Goal: Navigation & Orientation: Find specific page/section

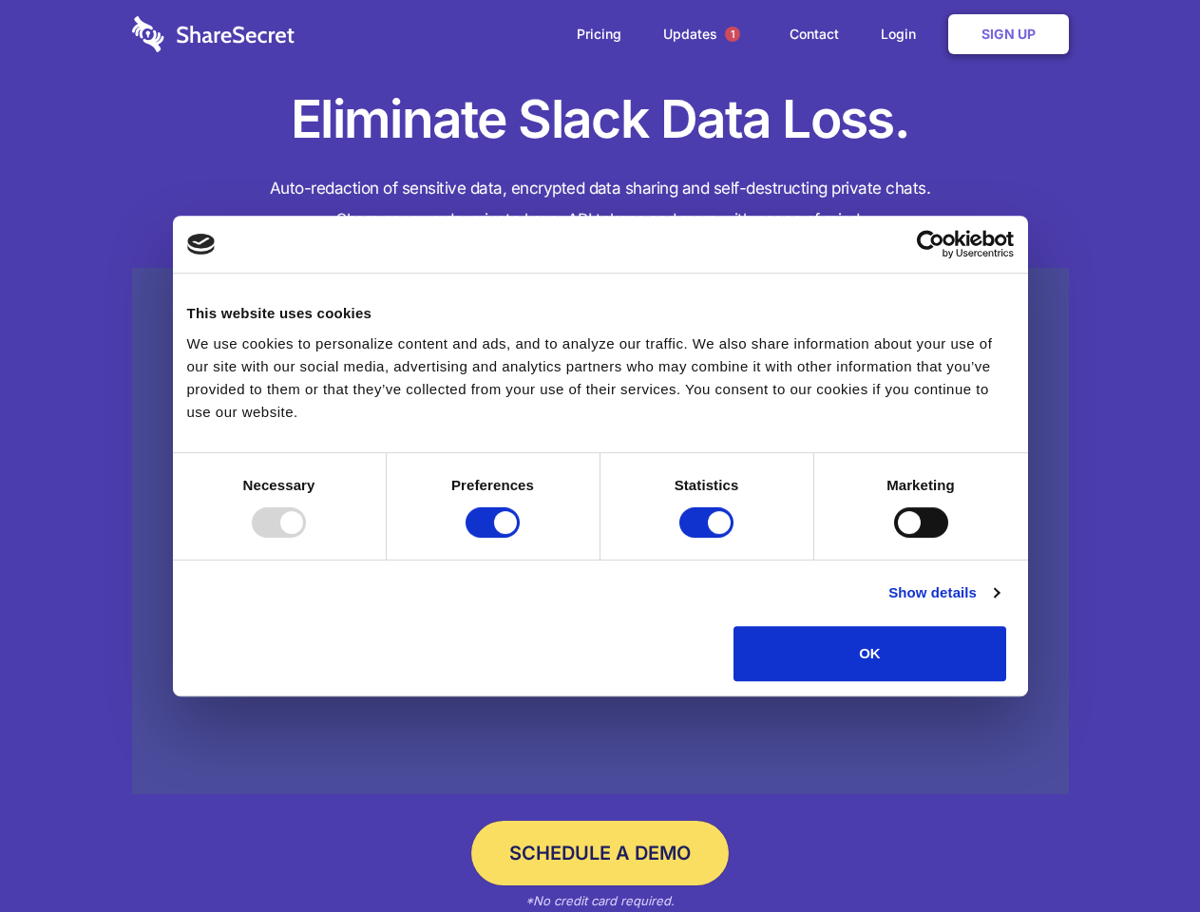
click at [306, 538] on div at bounding box center [279, 522] width 54 height 30
click at [520, 538] on input "Preferences" at bounding box center [492, 522] width 54 height 30
checkbox input "false"
click at [709, 538] on input "Statistics" at bounding box center [706, 522] width 54 height 30
checkbox input "false"
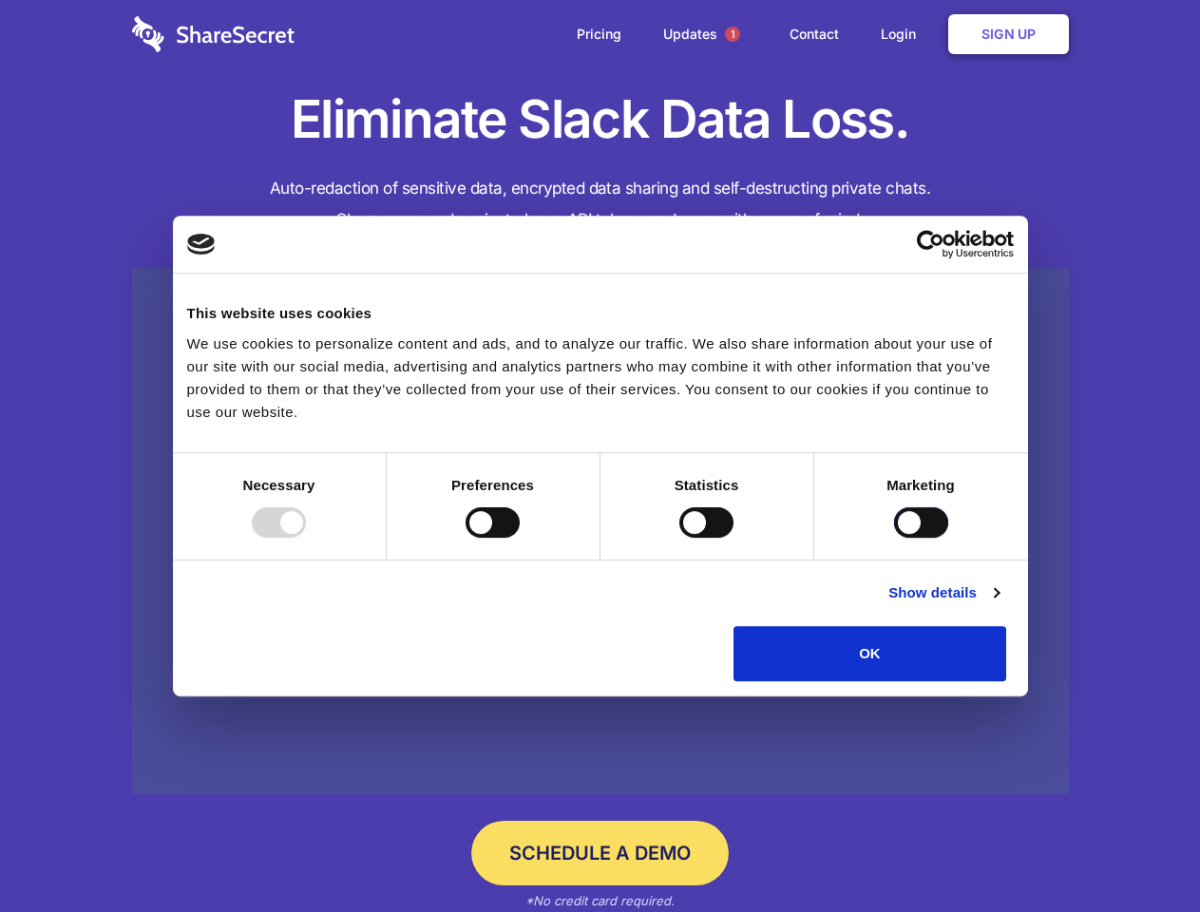
click at [894, 538] on input "Marketing" at bounding box center [921, 522] width 54 height 30
checkbox input "true"
click at [998, 604] on link "Show details" at bounding box center [943, 592] width 110 height 23
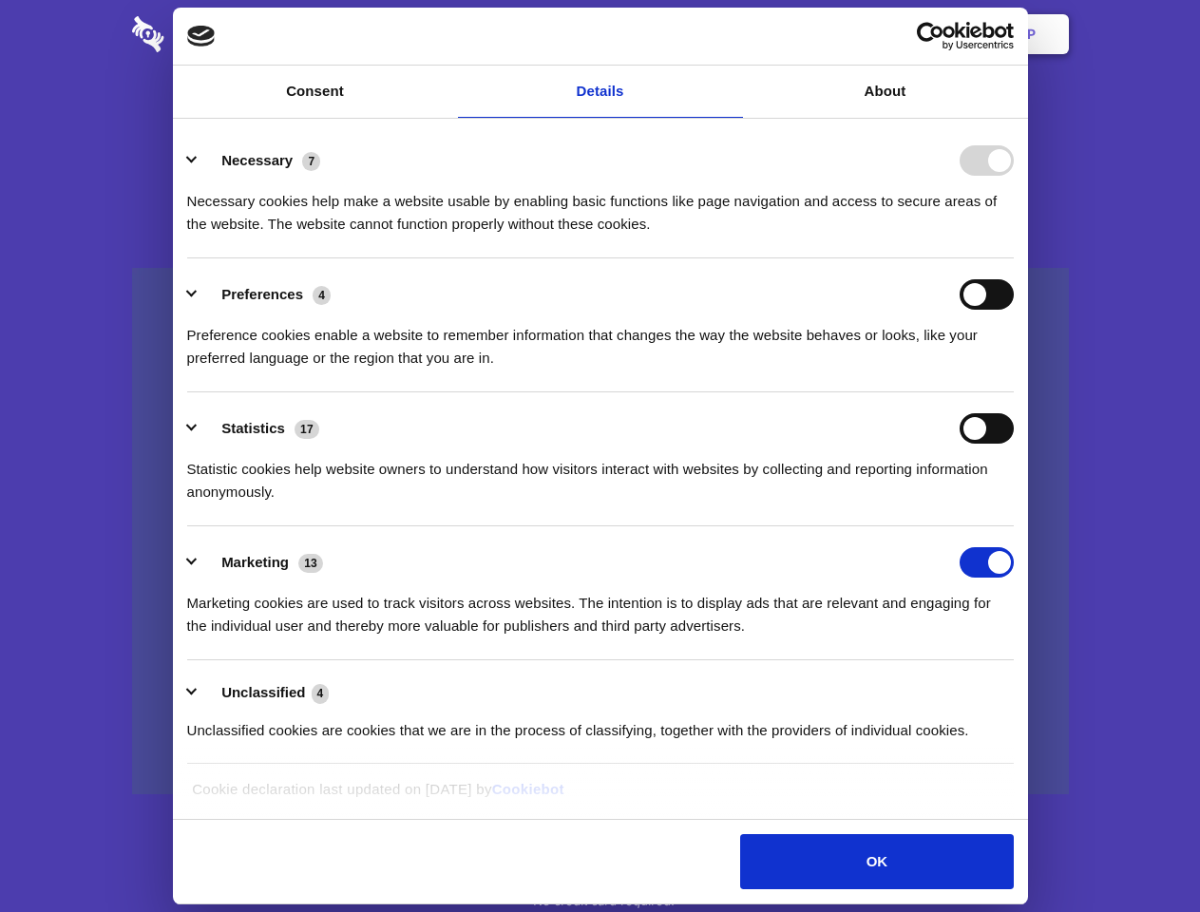
click at [1014, 236] on div "Necessary 7 Necessary cookies help make a website usable by enabling basic func…" at bounding box center [600, 190] width 826 height 90
click at [731, 34] on span "1" at bounding box center [732, 34] width 15 height 15
